Goal: Information Seeking & Learning: Learn about a topic

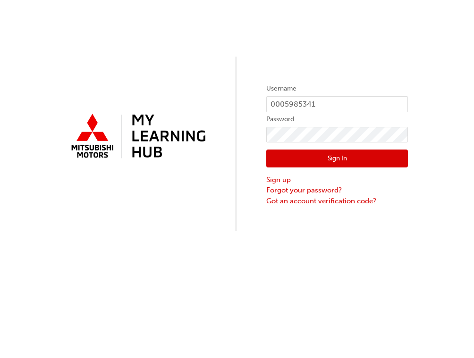
click at [330, 158] on button "Sign In" at bounding box center [337, 159] width 142 height 18
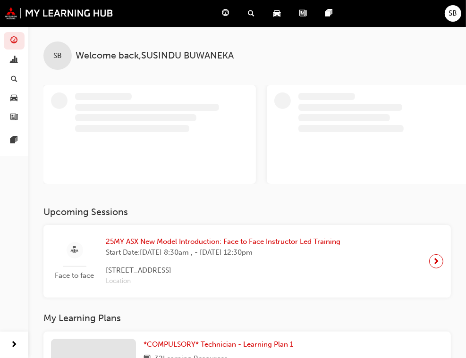
click at [457, 12] on div "SB" at bounding box center [453, 13] width 17 height 17
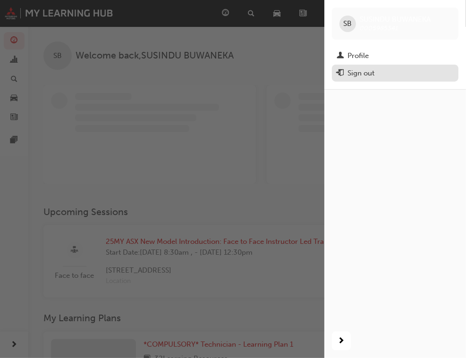
click at [357, 69] on div "Sign out" at bounding box center [360, 73] width 27 height 11
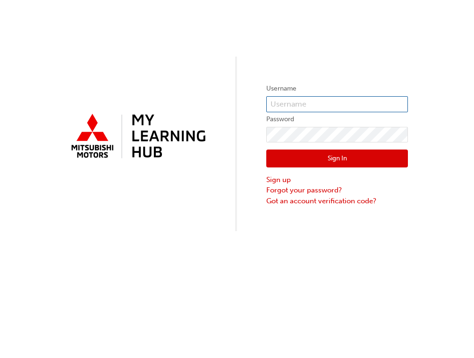
type input "0005985341"
click at [267, 138] on form "Username 0005985341 Password Sign In Sign up Forgot your password? Got an accou…" at bounding box center [337, 144] width 142 height 123
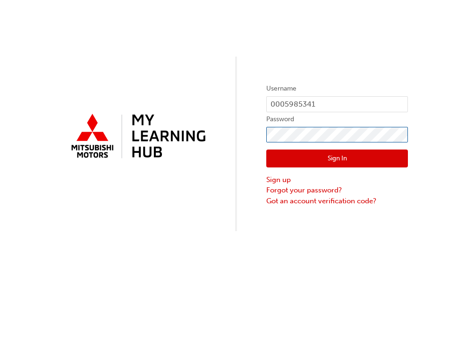
click button "Sign In" at bounding box center [337, 159] width 142 height 18
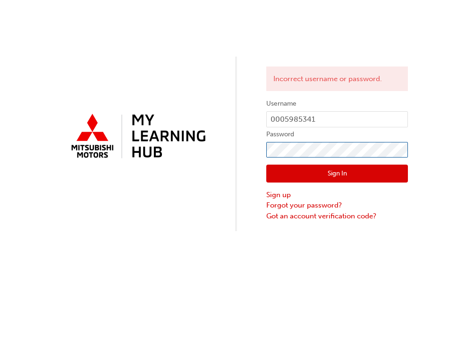
click button "Sign In" at bounding box center [337, 174] width 142 height 18
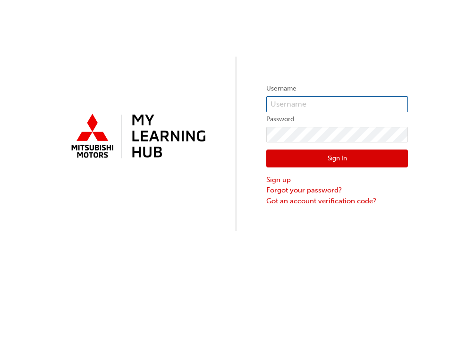
type input "0005985341"
click at [330, 101] on input "0005985341" at bounding box center [337, 104] width 142 height 16
drag, startPoint x: 330, startPoint y: 101, endPoint x: 198, endPoint y: 107, distance: 132.7
click at [198, 107] on div "Username 0005985341 Password Sign In Sign up Forgot your password? Got an accou…" at bounding box center [237, 115] width 474 height 231
click at [276, 193] on link "Forgot your password?" at bounding box center [337, 190] width 142 height 11
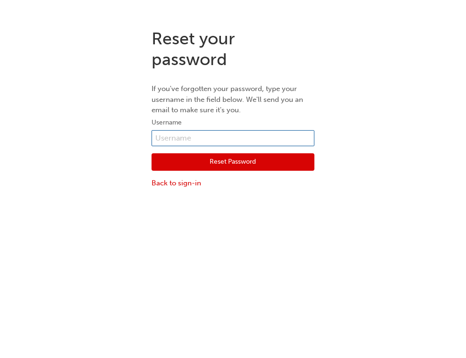
type input "0005985341"
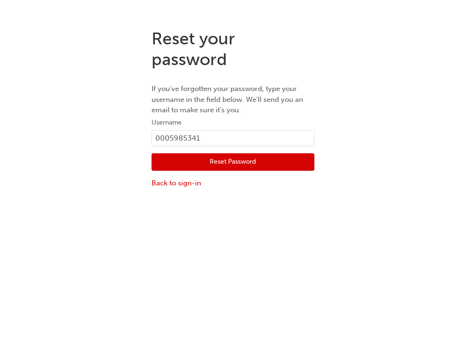
click at [223, 163] on button "Reset Password" at bounding box center [232, 162] width 163 height 18
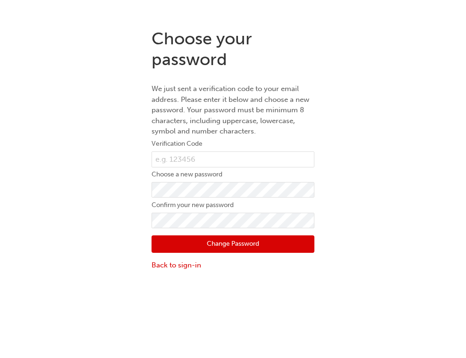
click at [93, 240] on div "Choose your password We just sent a verification code to your email address. Pl…" at bounding box center [233, 149] width 466 height 257
click at [164, 165] on input "text" at bounding box center [232, 159] width 163 height 16
paste input "216164"
type input "216164"
click at [219, 247] on button "Change Password" at bounding box center [232, 245] width 163 height 18
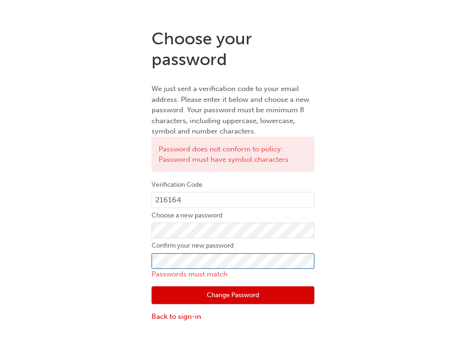
click at [42, 261] on div "Choose your password We just sent a verification code to your email address. Pl…" at bounding box center [233, 175] width 466 height 308
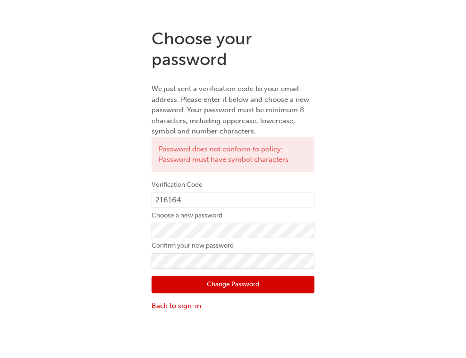
click at [183, 289] on button "Change Password" at bounding box center [232, 285] width 163 height 18
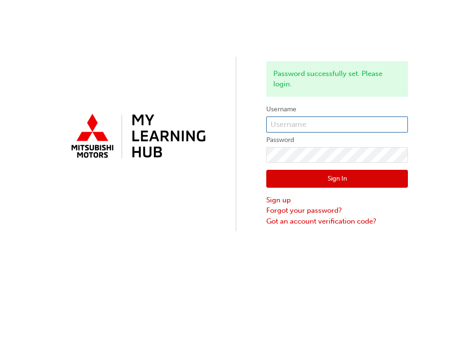
type input "0005985341"
click at [326, 183] on button "Sign In" at bounding box center [337, 179] width 142 height 18
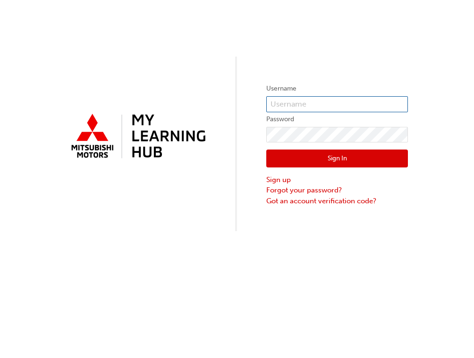
type input "0005985341"
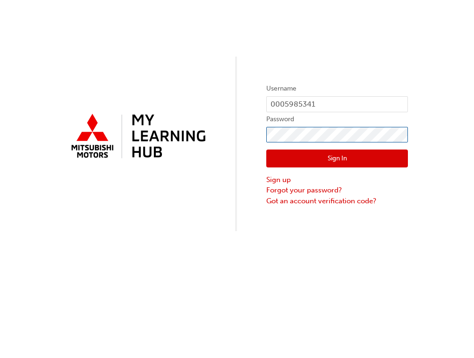
click button "Sign In" at bounding box center [337, 159] width 142 height 18
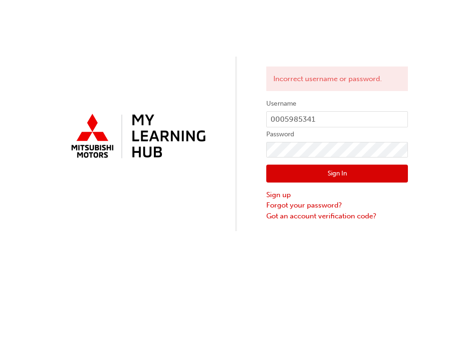
click at [365, 158] on div "Sign In Sign up Forgot your password? Got an account verification code?" at bounding box center [337, 190] width 142 height 64
click at [255, 150] on div "Incorrect username or password. Username 0005985341 Password Sign In Sign up Fo…" at bounding box center [237, 115] width 474 height 231
click button "Sign In" at bounding box center [337, 174] width 142 height 18
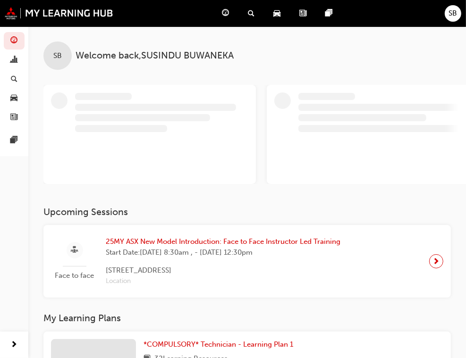
click at [449, 7] on div "SB" at bounding box center [453, 13] width 17 height 17
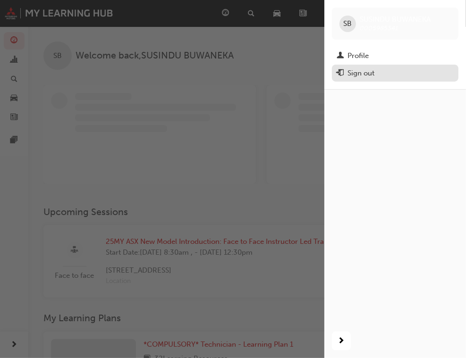
click at [376, 76] on div "Sign out" at bounding box center [395, 73] width 117 height 12
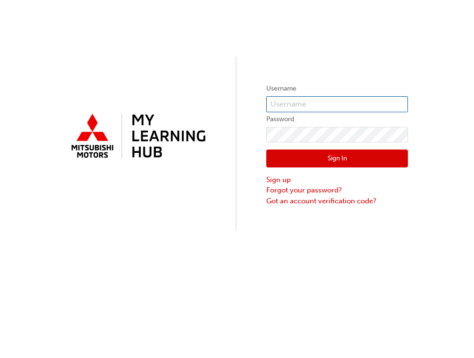
type input "0005985341"
click at [321, 103] on input "0005985341" at bounding box center [337, 104] width 142 height 16
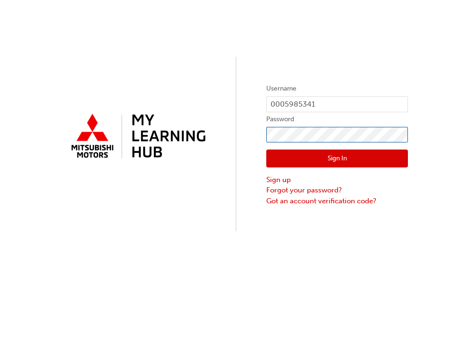
click at [187, 136] on div "Username 0005985341 Password Sign In Sign up Forgot your password? Got an accou…" at bounding box center [237, 115] width 474 height 231
click button "Sign In" at bounding box center [337, 159] width 142 height 18
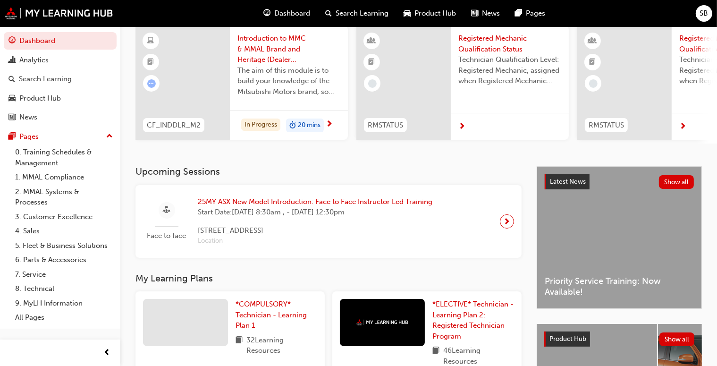
scroll to position [78, 0]
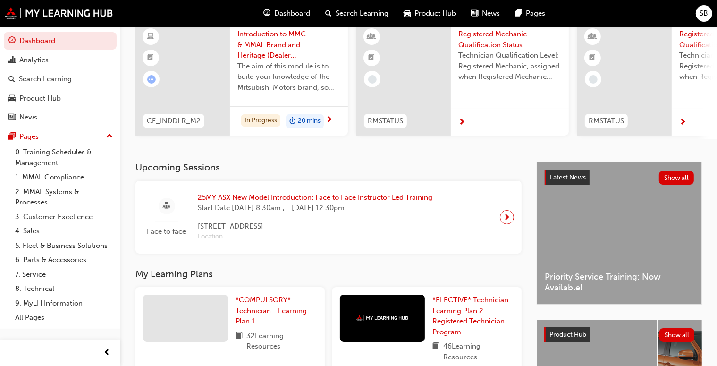
click at [473, 222] on div "Face to face 25MY ASX New Model Introduction: Face to Face Instructor Led Train…" at bounding box center [328, 217] width 371 height 58
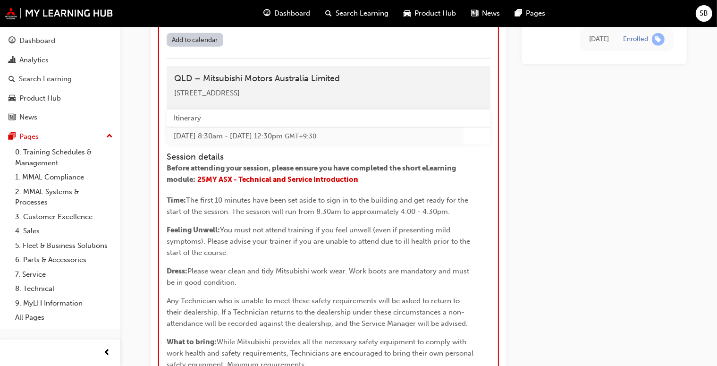
scroll to position [1009, 0]
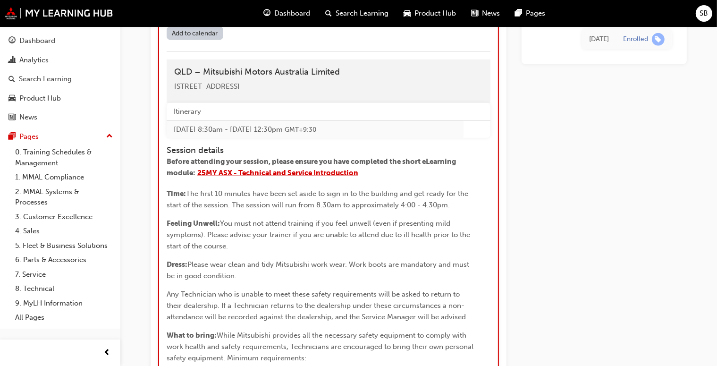
click at [242, 177] on span "25MY ASX - Technical and Service Introduction" at bounding box center [277, 172] width 161 height 8
